Goal: Transaction & Acquisition: Purchase product/service

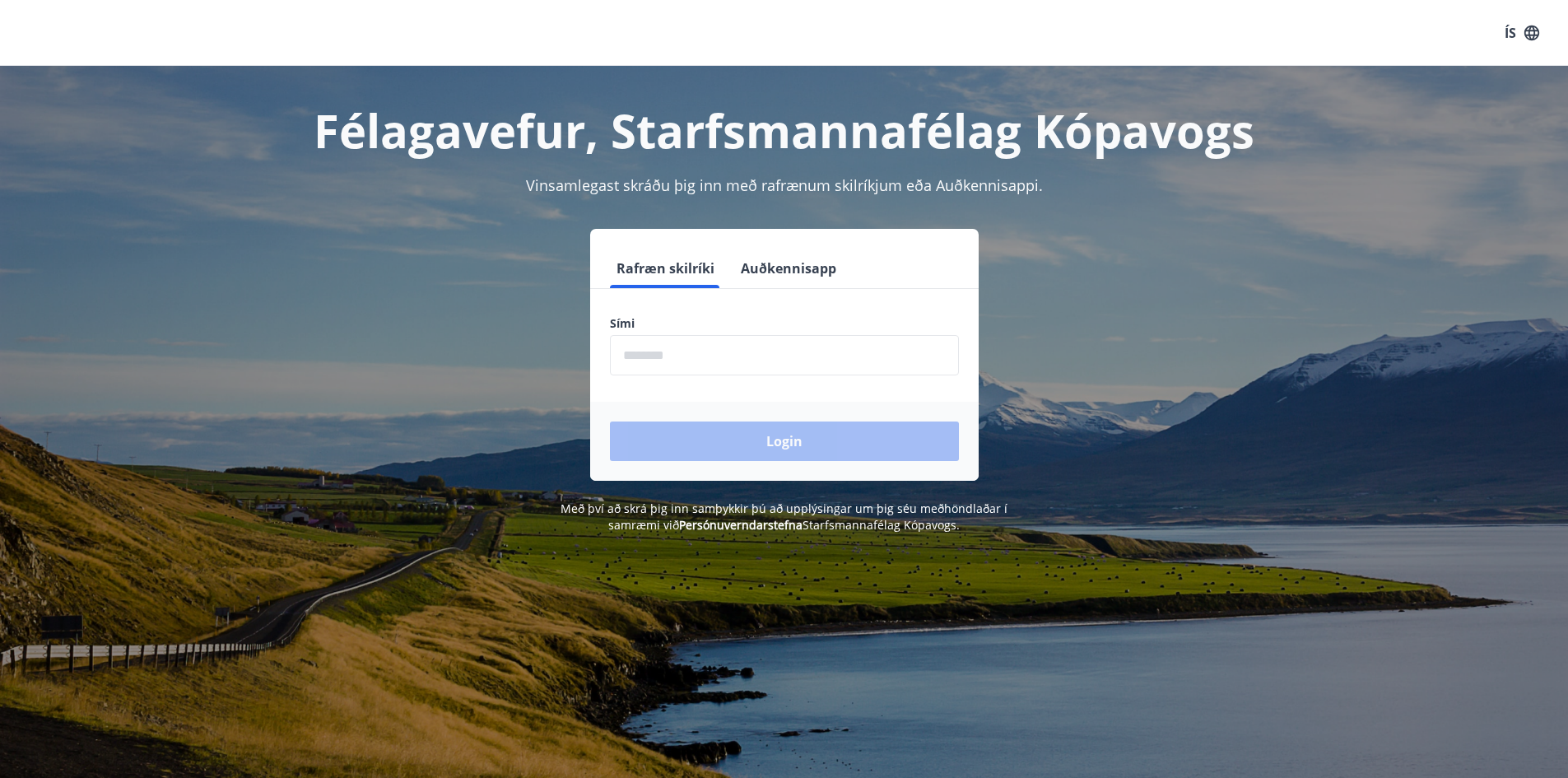
click at [678, 349] on input "phone" at bounding box center [784, 355] width 349 height 40
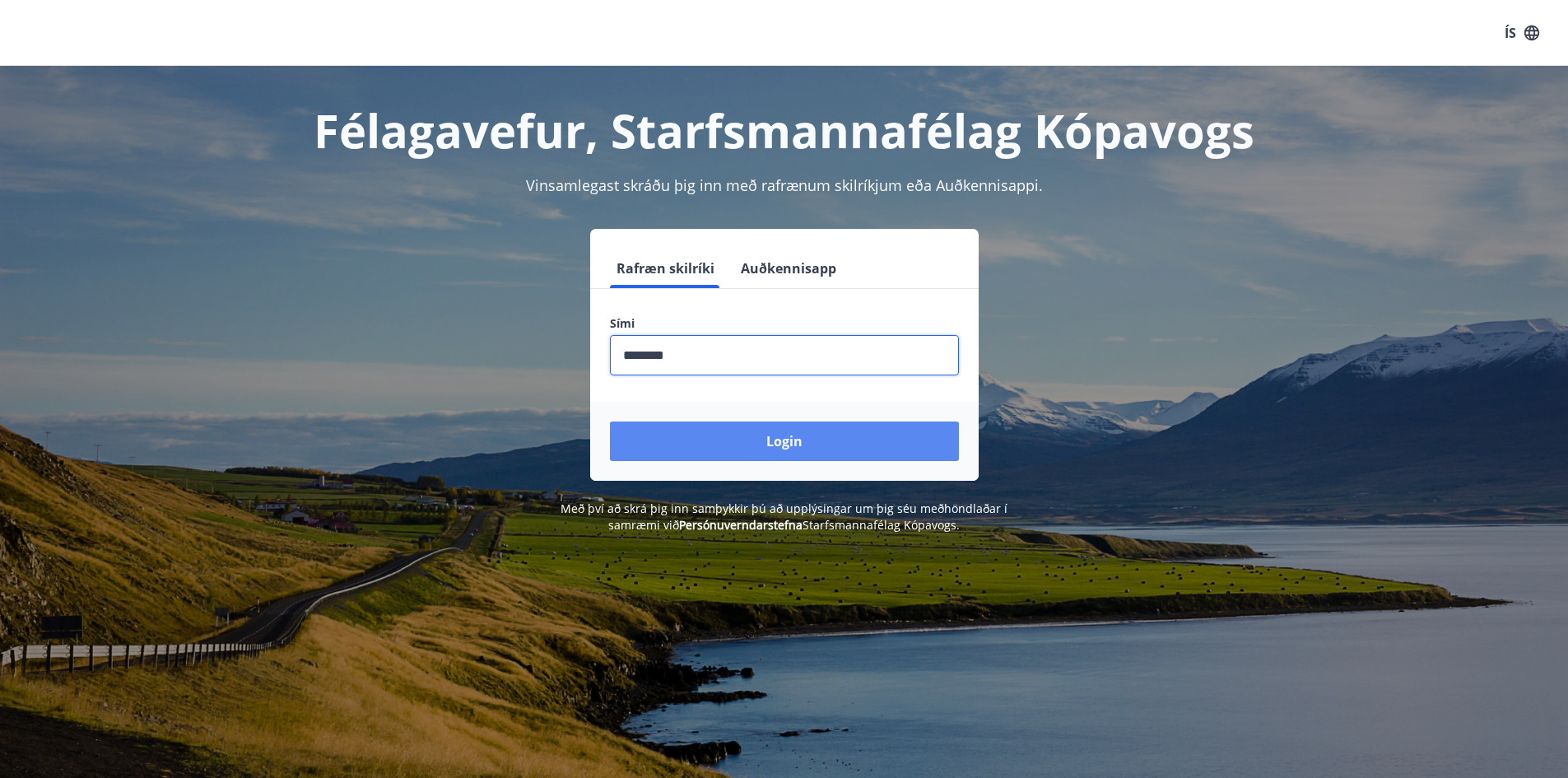
type input "********"
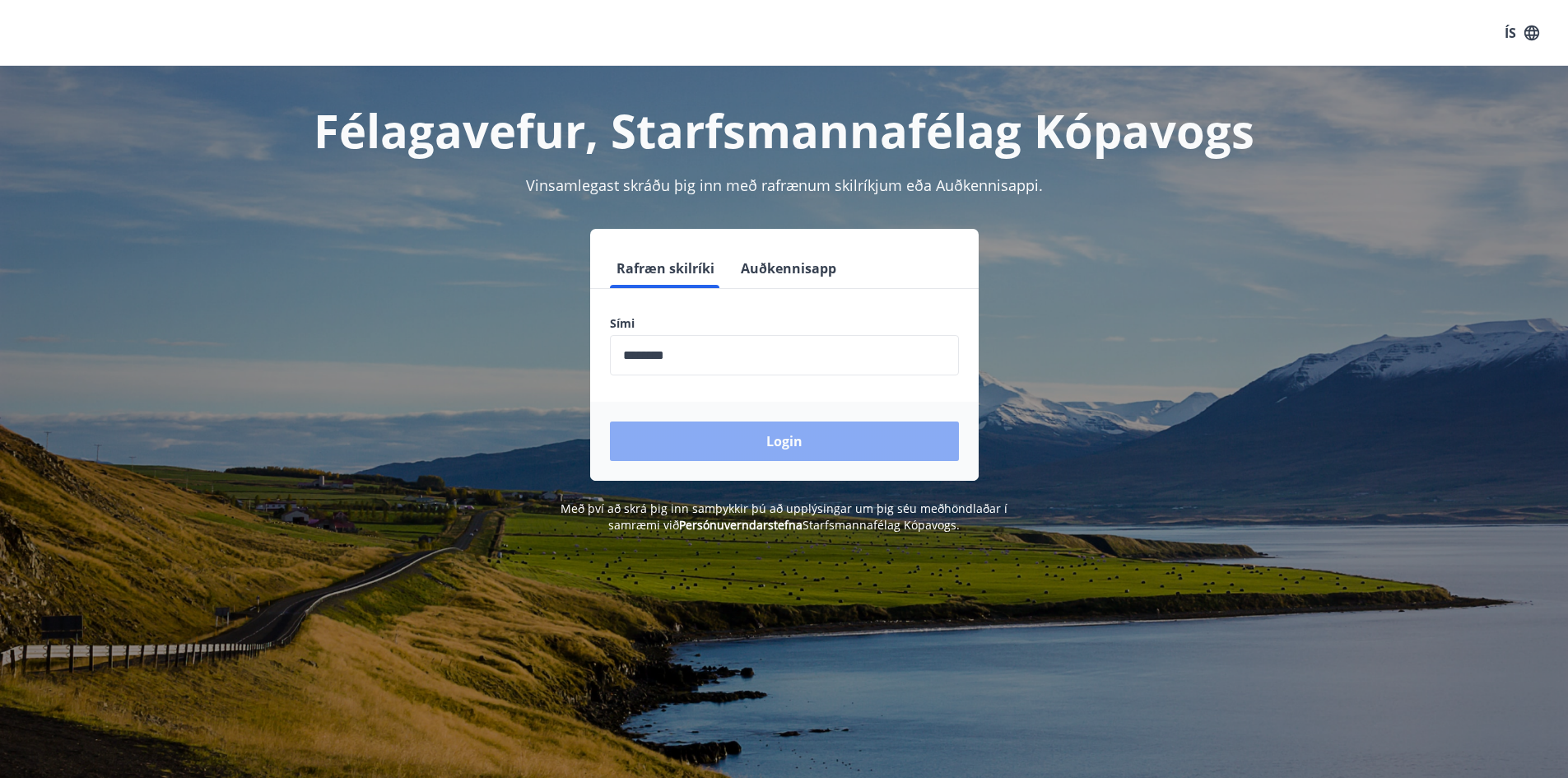
click at [854, 440] on button "Login" at bounding box center [784, 440] width 349 height 39
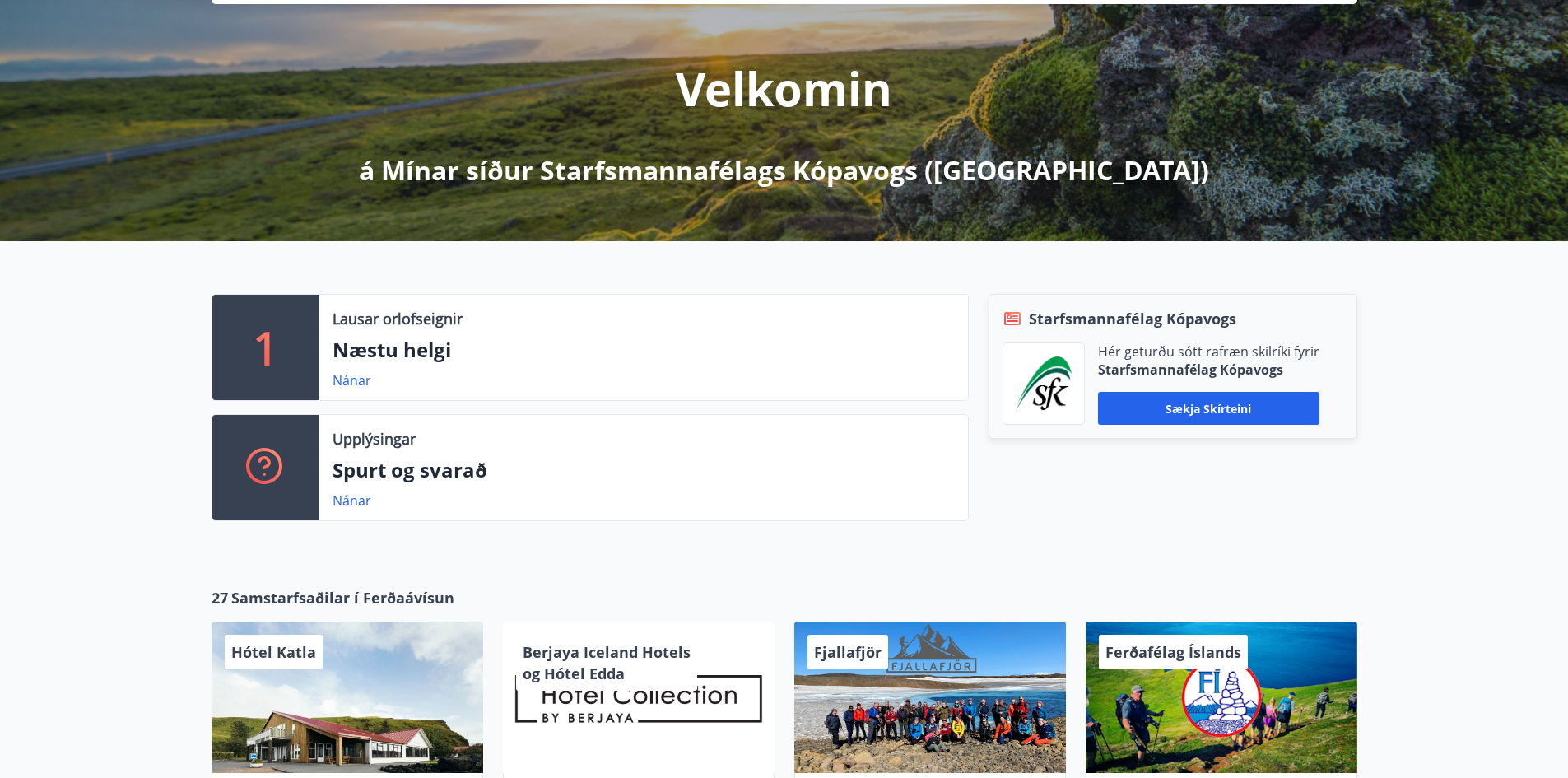
scroll to position [247, 0]
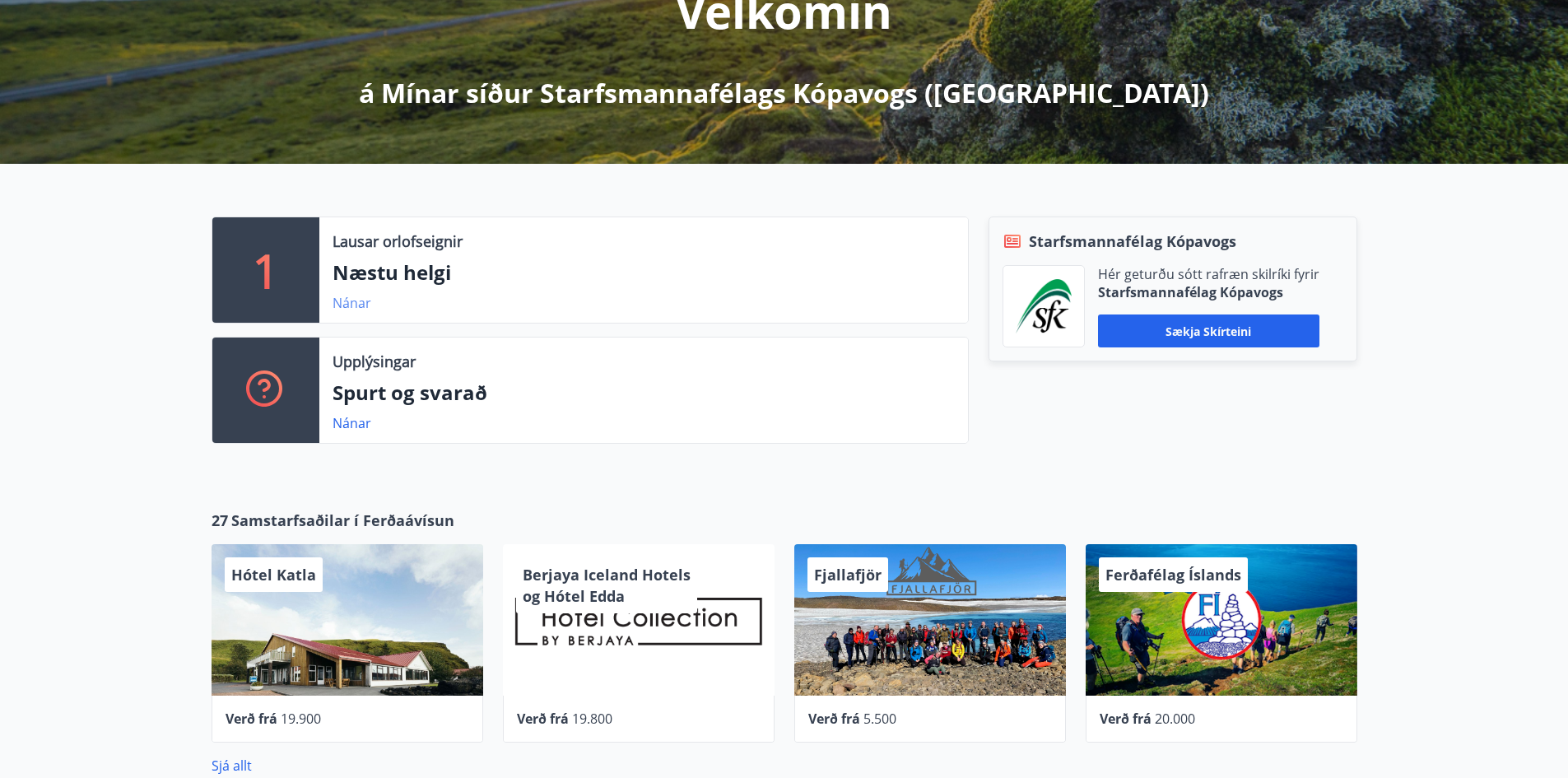
click at [347, 298] on link "Nánar" at bounding box center [352, 303] width 39 height 18
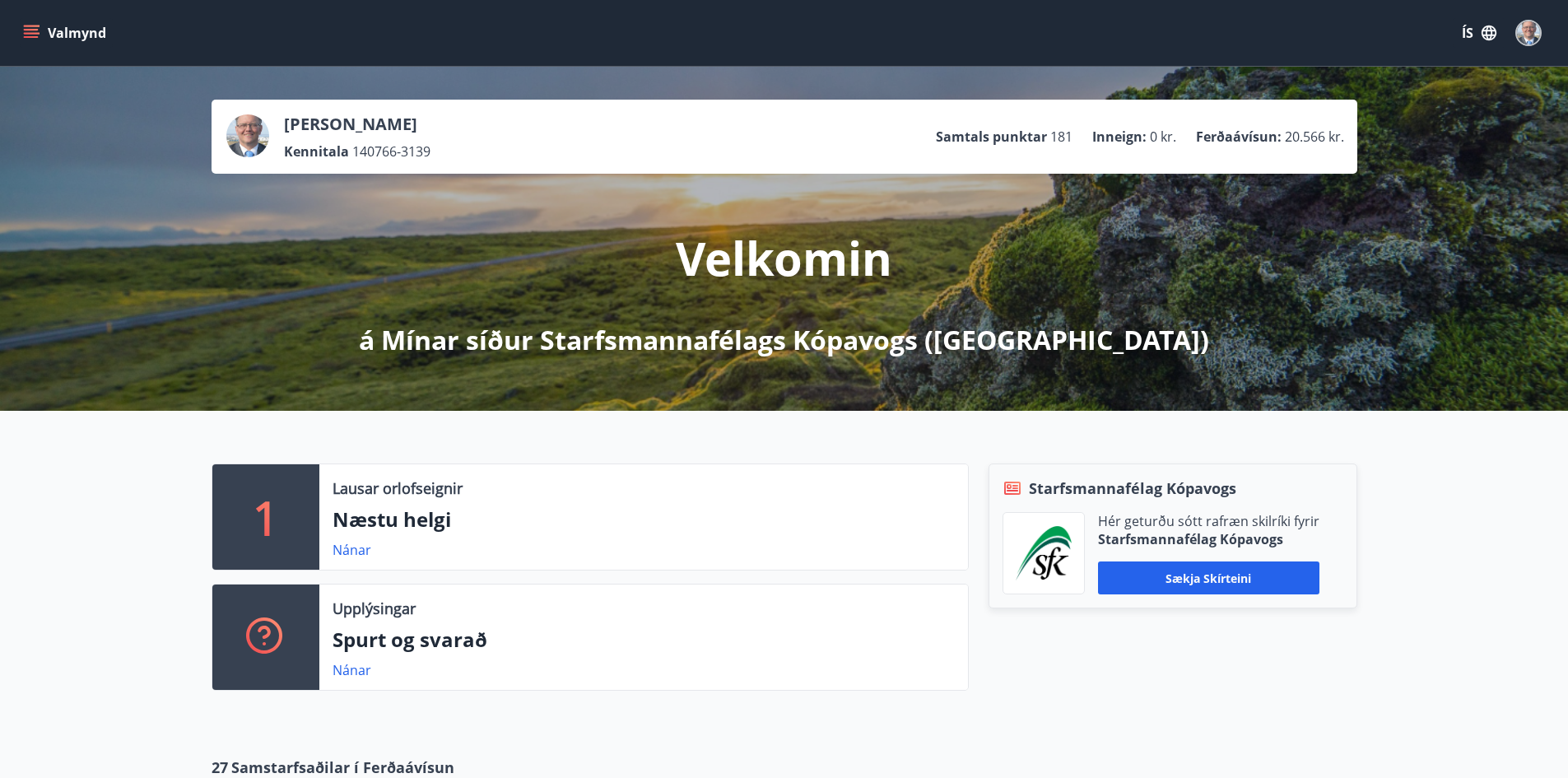
click at [25, 31] on icon "menu" at bounding box center [31, 33] width 17 height 17
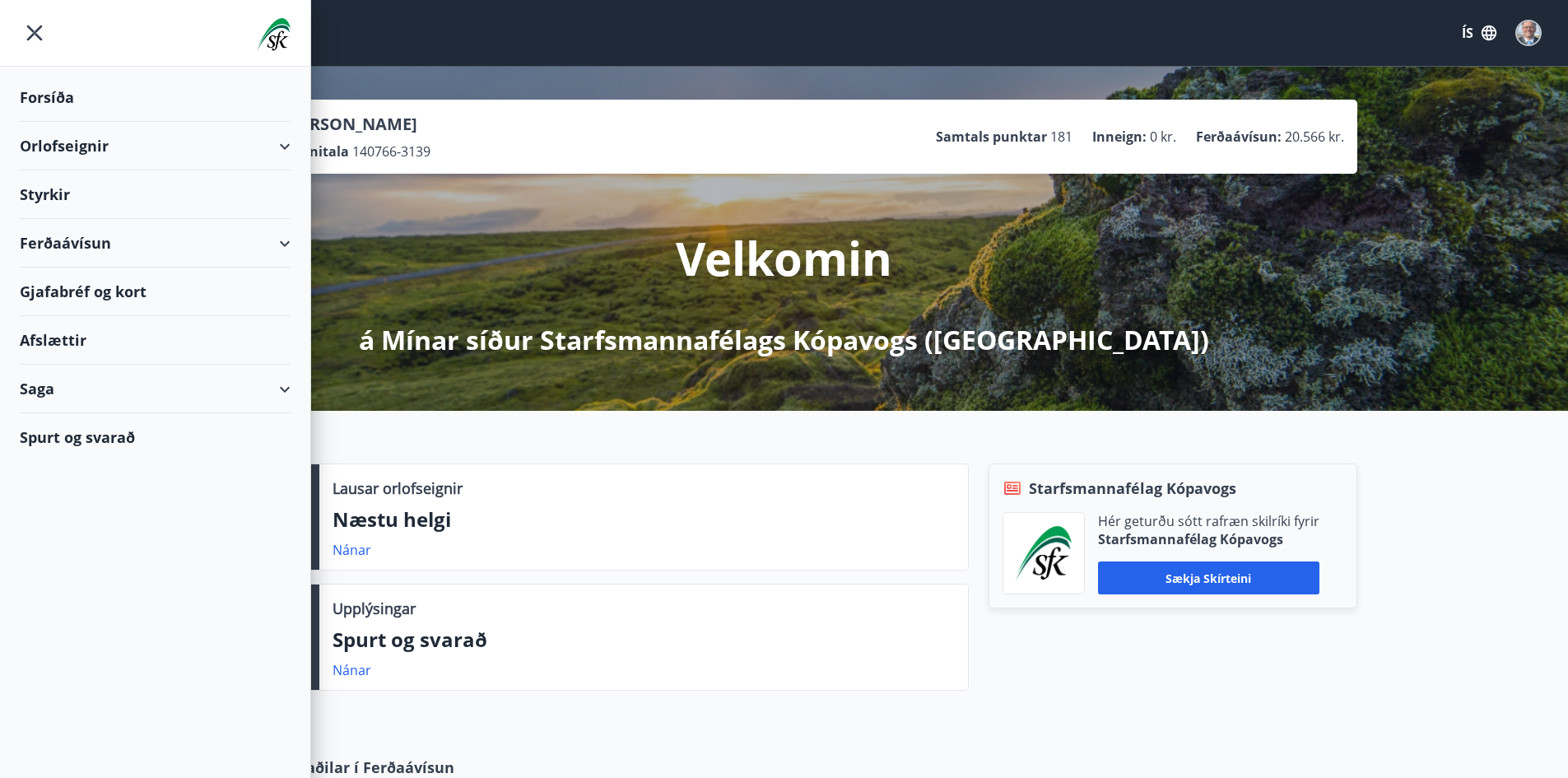
click at [76, 246] on div "Ferðaávísun" at bounding box center [155, 243] width 271 height 49
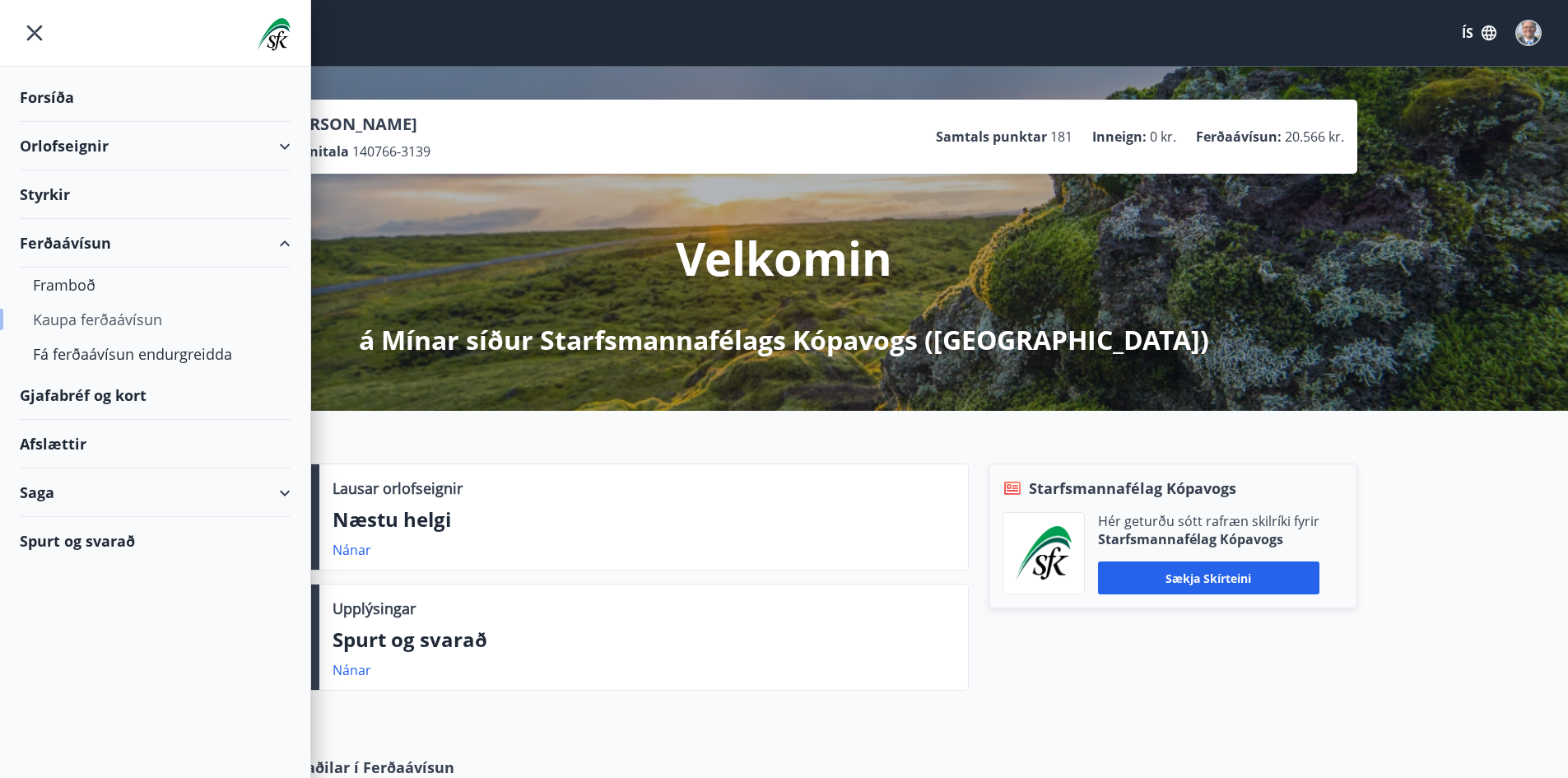
click at [73, 318] on div "Kaupa ferðaávísun" at bounding box center [155, 319] width 245 height 35
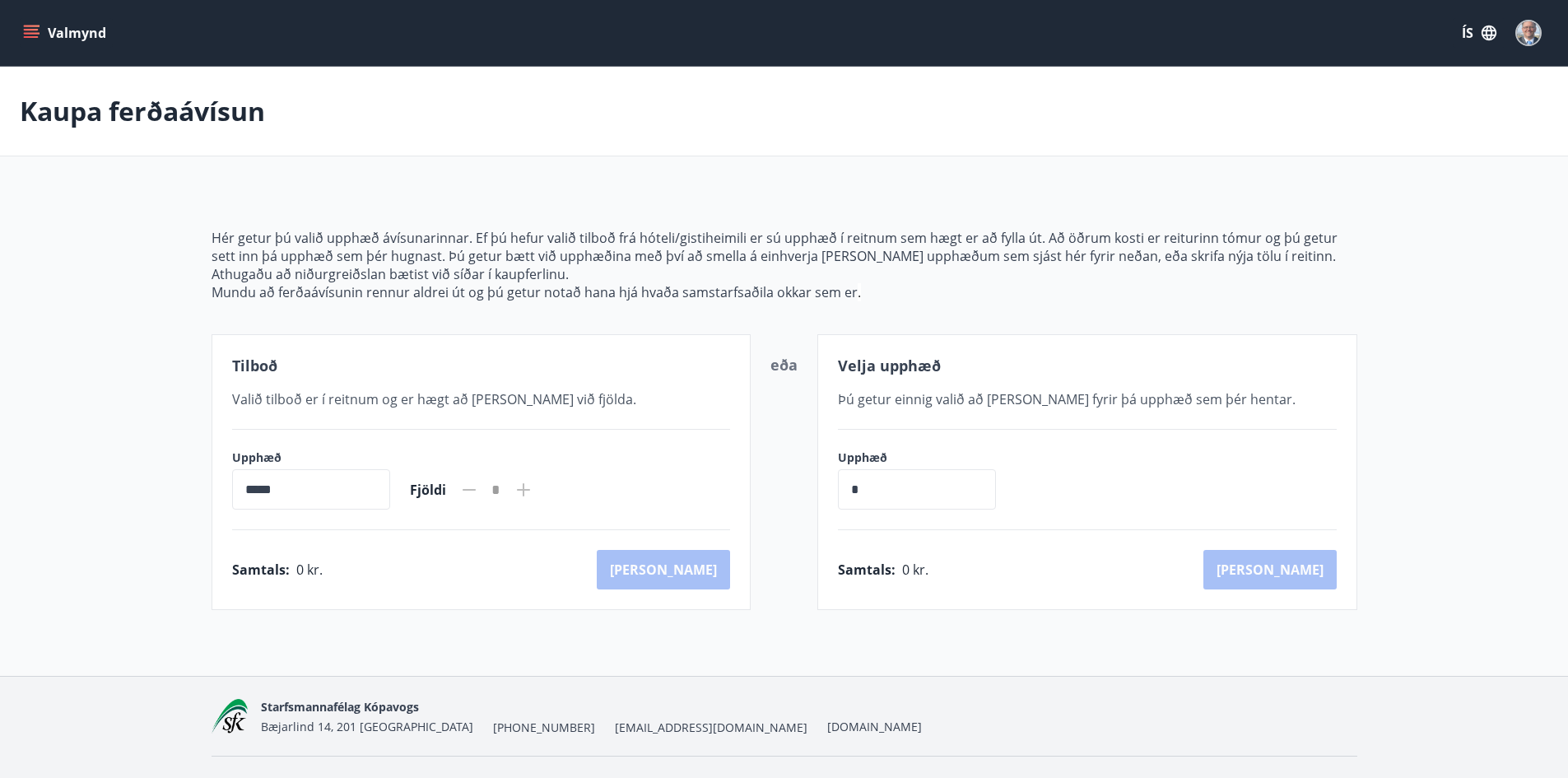
click at [23, 32] on icon "menu" at bounding box center [31, 33] width 17 height 17
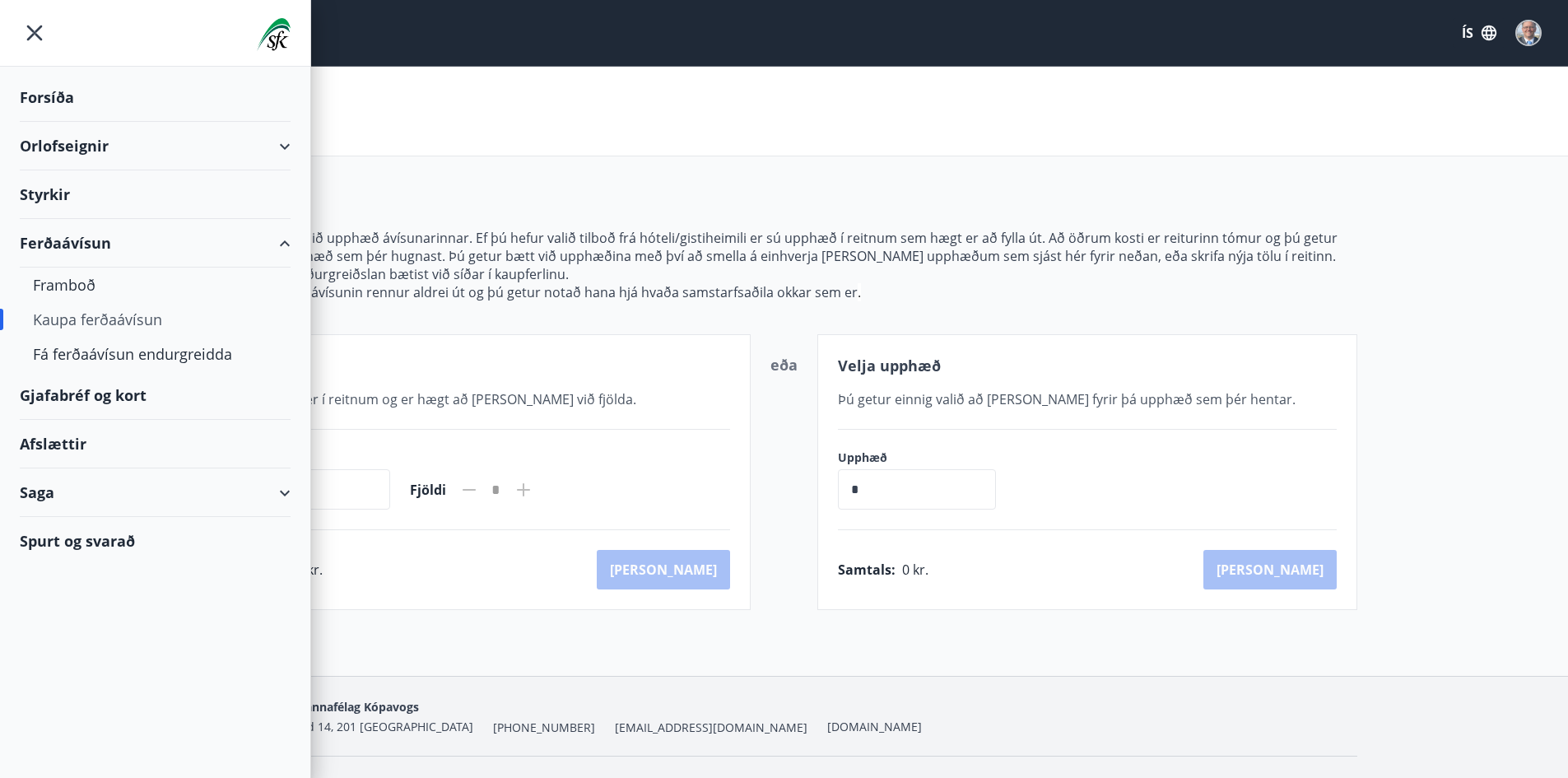
click at [71, 396] on div "Gjafabréf og kort" at bounding box center [155, 395] width 271 height 49
